Goal: Ask a question

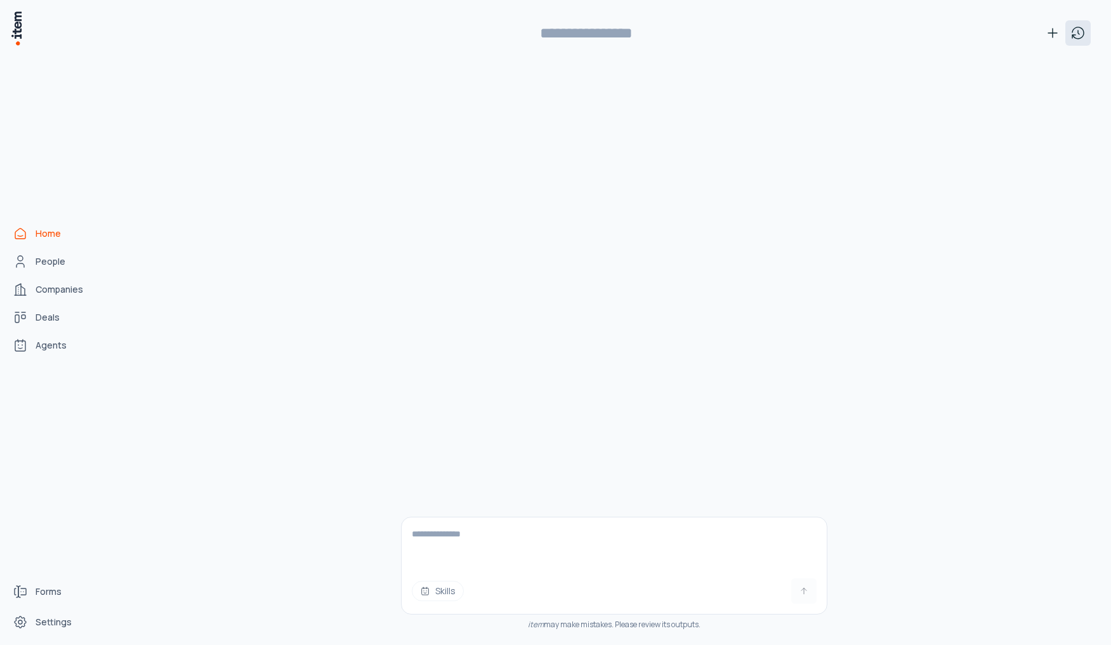
click at [1082, 34] on icon at bounding box center [1077, 32] width 15 height 15
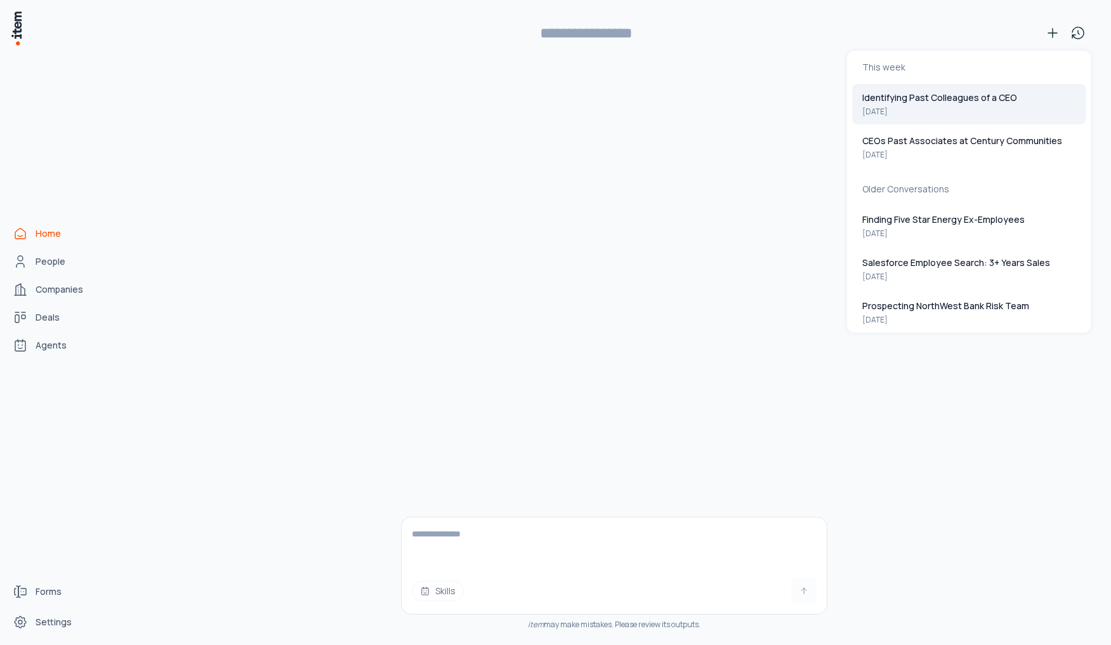
click at [878, 106] on button "Identifying Past Colleagues of a CEO [DATE]" at bounding box center [968, 104] width 233 height 41
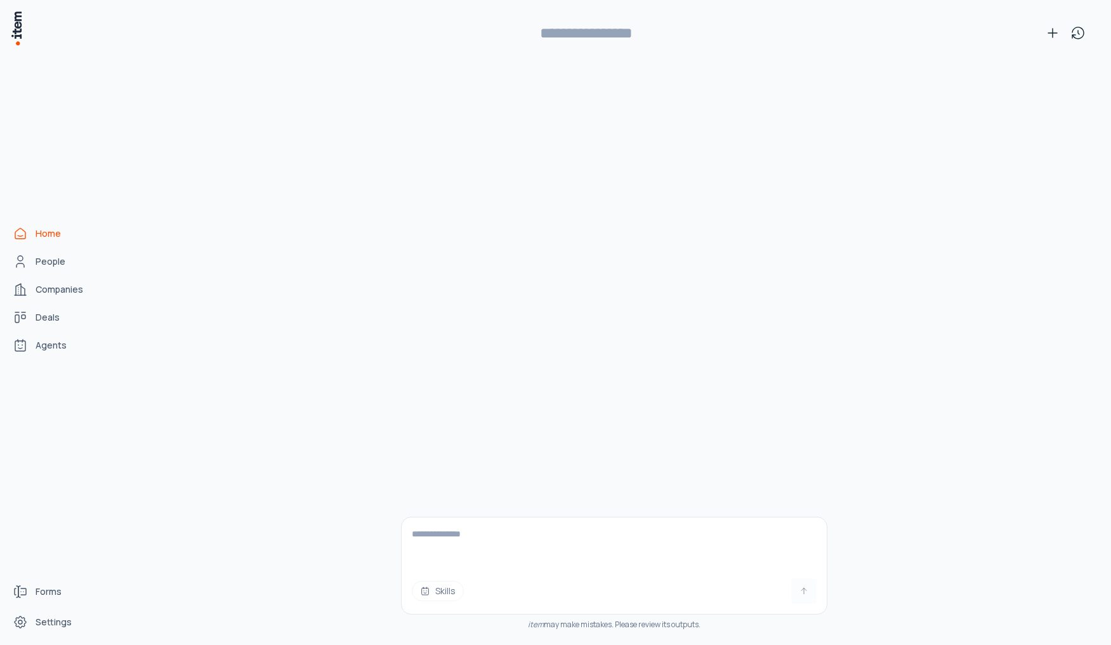
type input "**********"
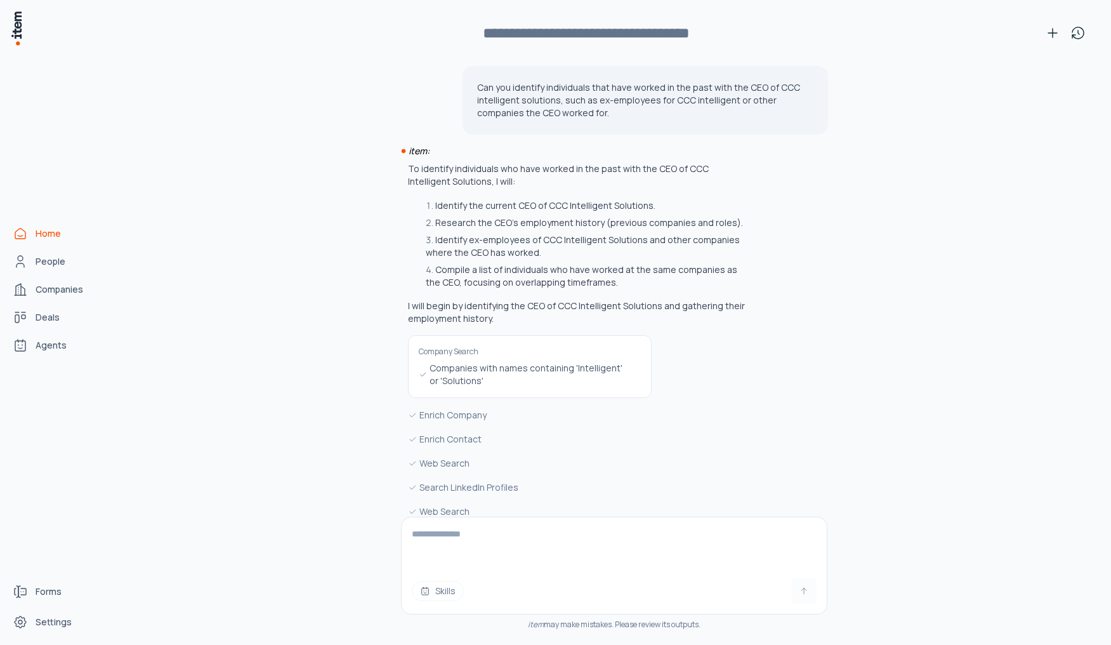
scroll to position [1972, 0]
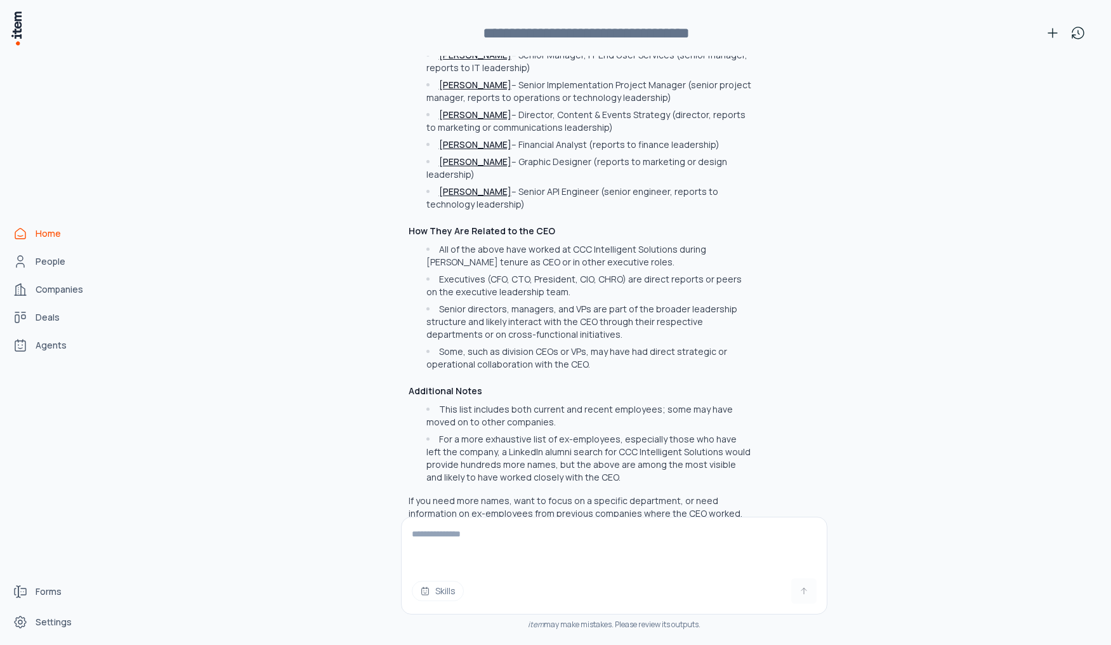
click at [543, 548] on textarea at bounding box center [614, 542] width 425 height 51
drag, startPoint x: 483, startPoint y: 527, endPoint x: 490, endPoint y: 527, distance: 7.0
click at [484, 527] on textarea at bounding box center [614, 542] width 425 height 51
click at [439, 591] on span "Skills" at bounding box center [445, 590] width 20 height 13
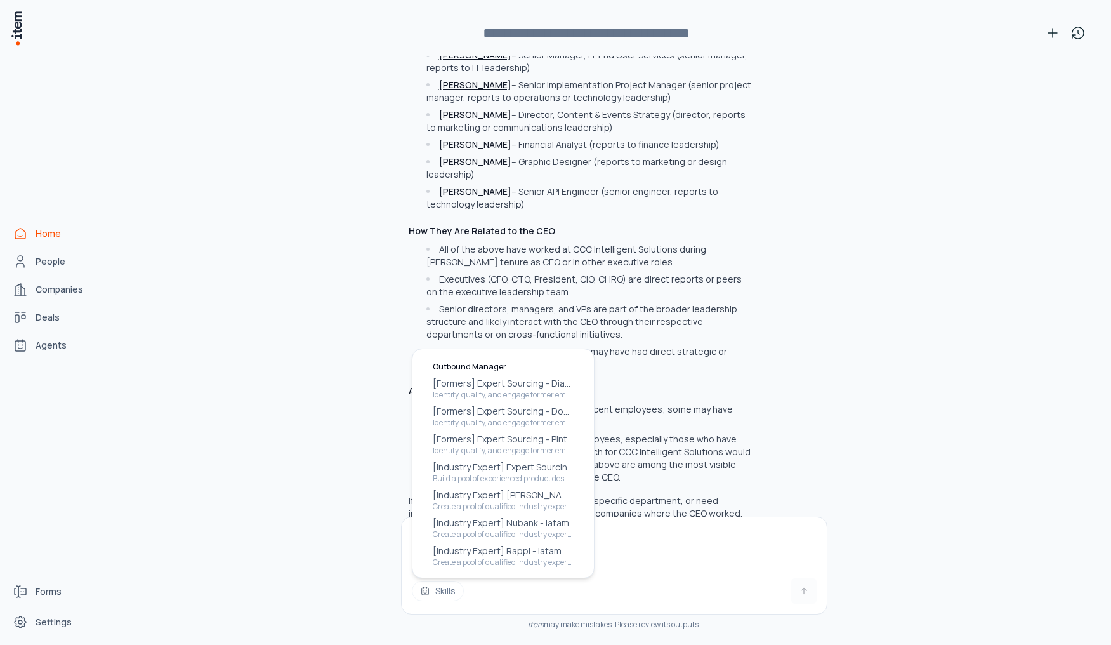
click at [832, 348] on div "Can you identify individuals that have worked in the past with the CEO of CCC i…" at bounding box center [614, 350] width 954 height 589
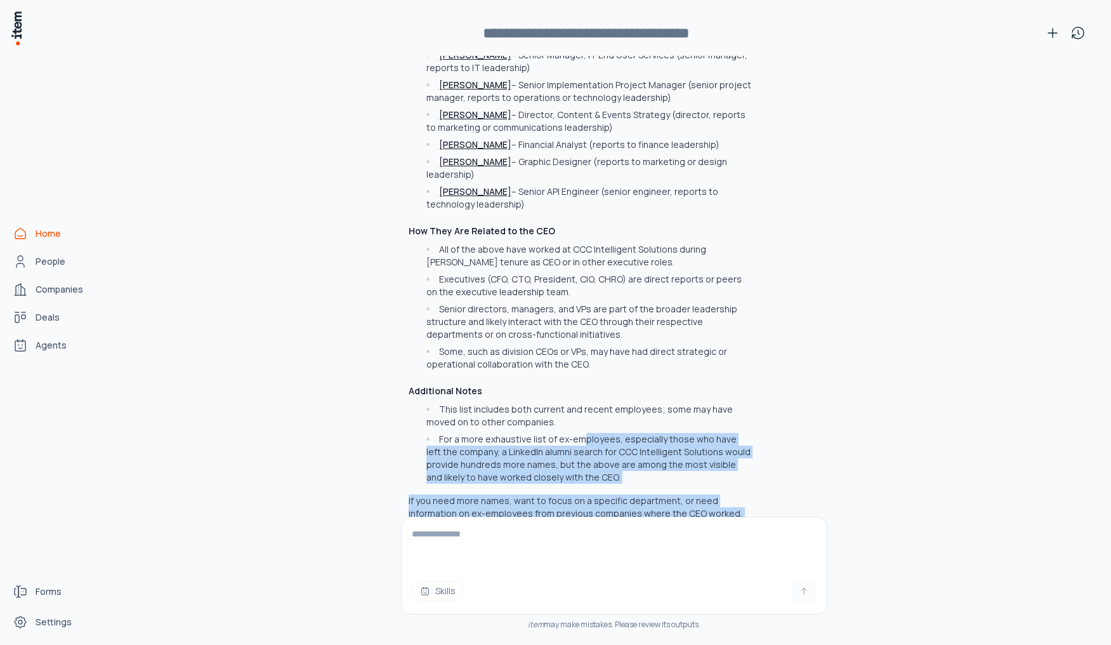
drag, startPoint x: 567, startPoint y: 409, endPoint x: 553, endPoint y: 491, distance: 83.8
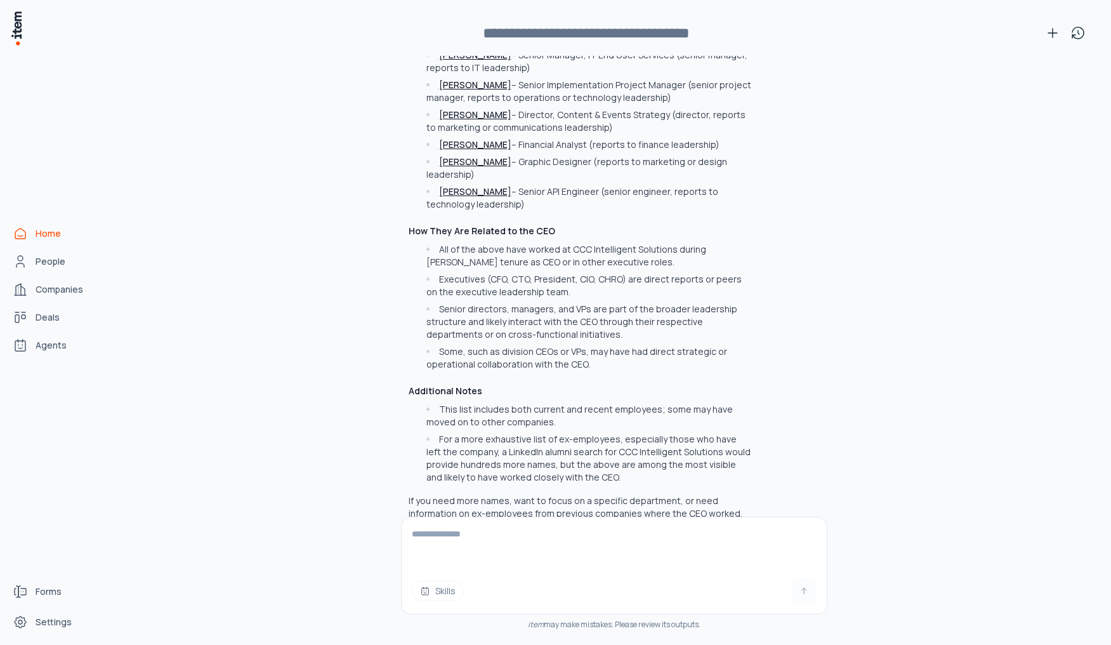
click at [580, 385] on h3 "Additional Notes" at bounding box center [580, 391] width 343 height 13
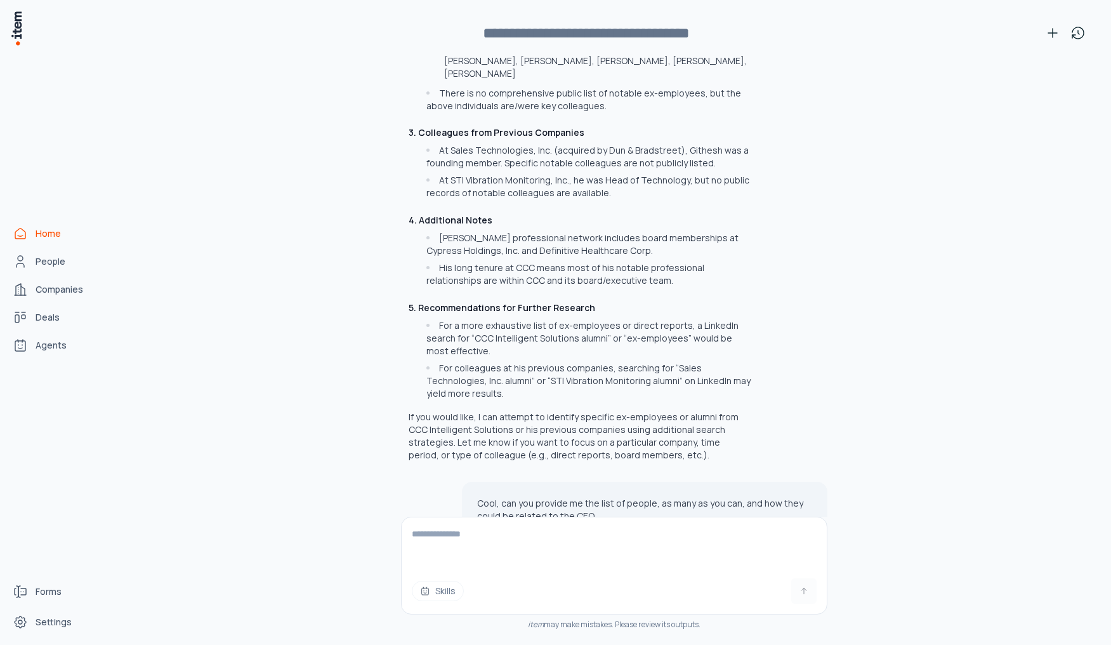
scroll to position [670, 0]
